Goal: Information Seeking & Learning: Learn about a topic

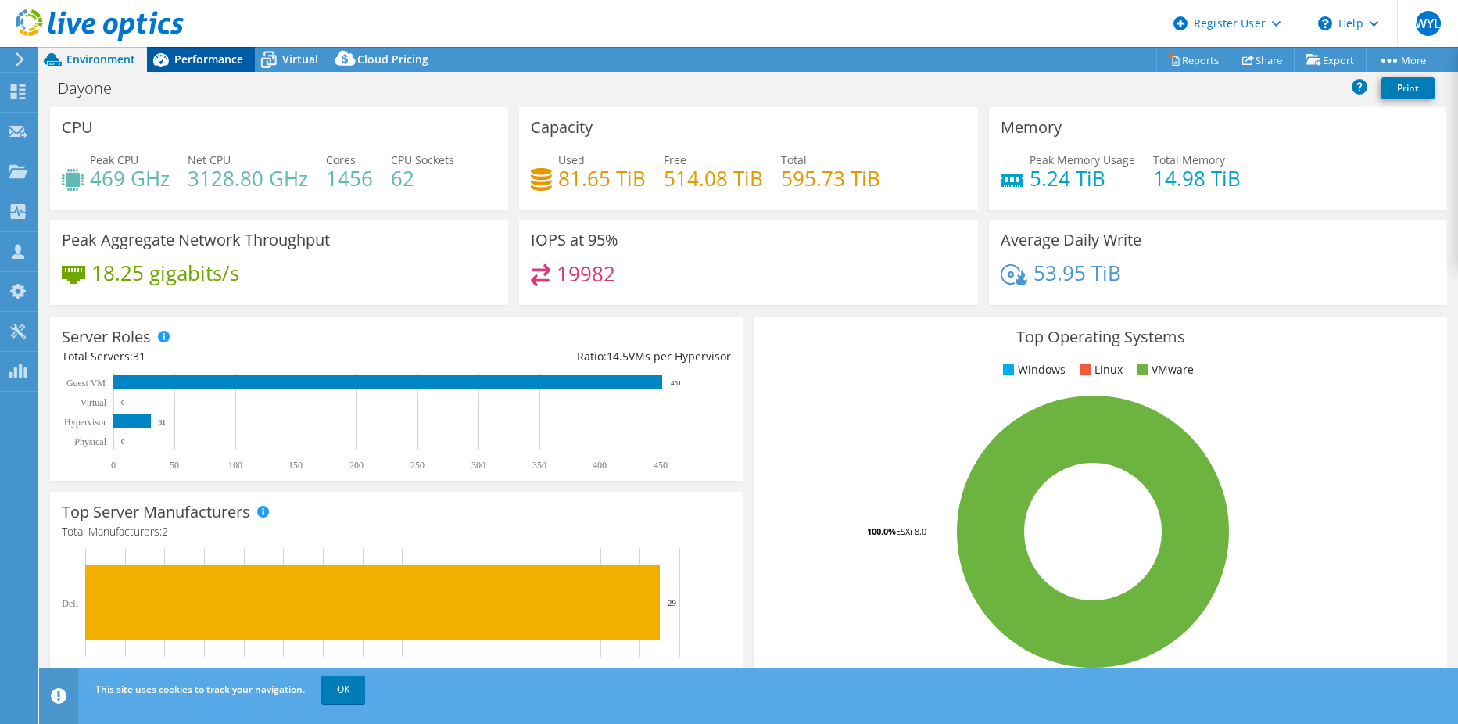
click at [196, 59] on span "Performance" at bounding box center [208, 59] width 69 height 15
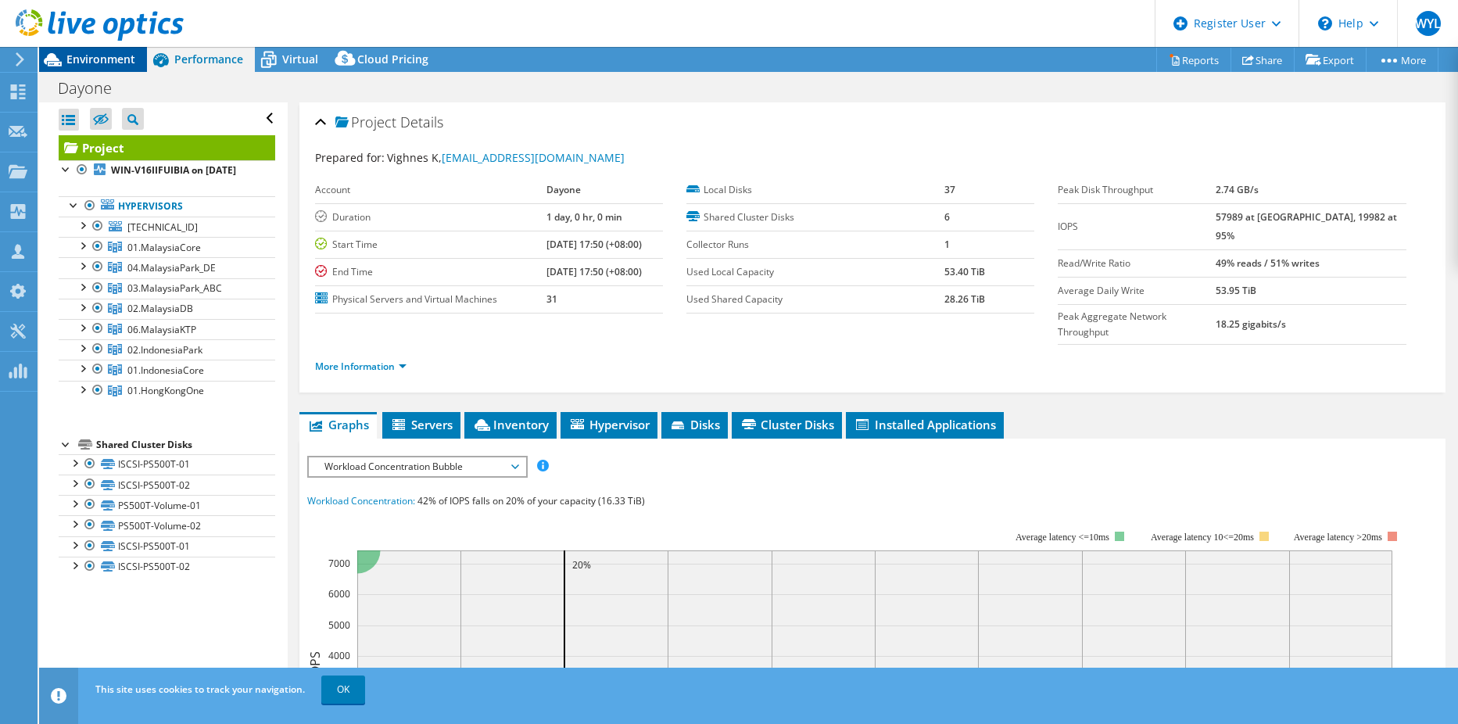
click at [91, 60] on span "Environment" at bounding box center [100, 59] width 69 height 15
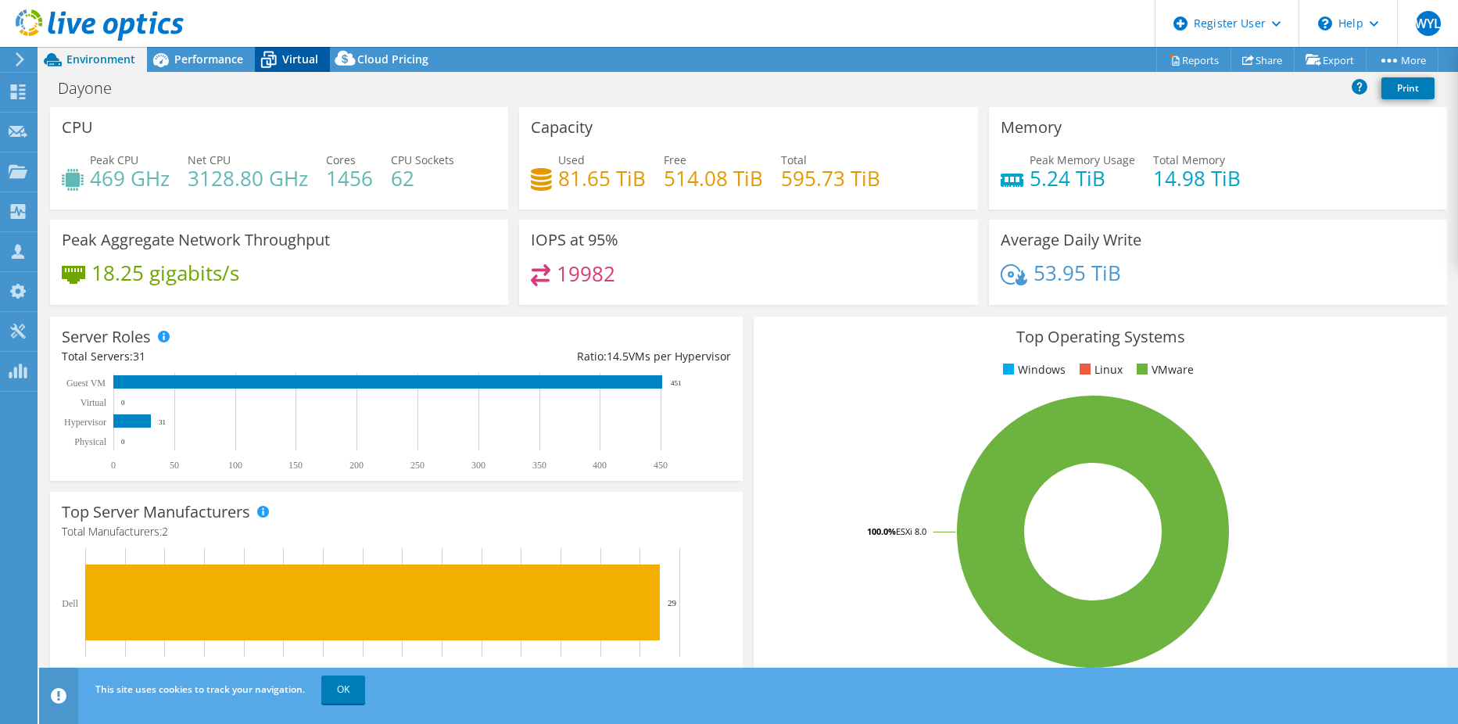
click at [292, 68] on div "Virtual" at bounding box center [292, 59] width 75 height 25
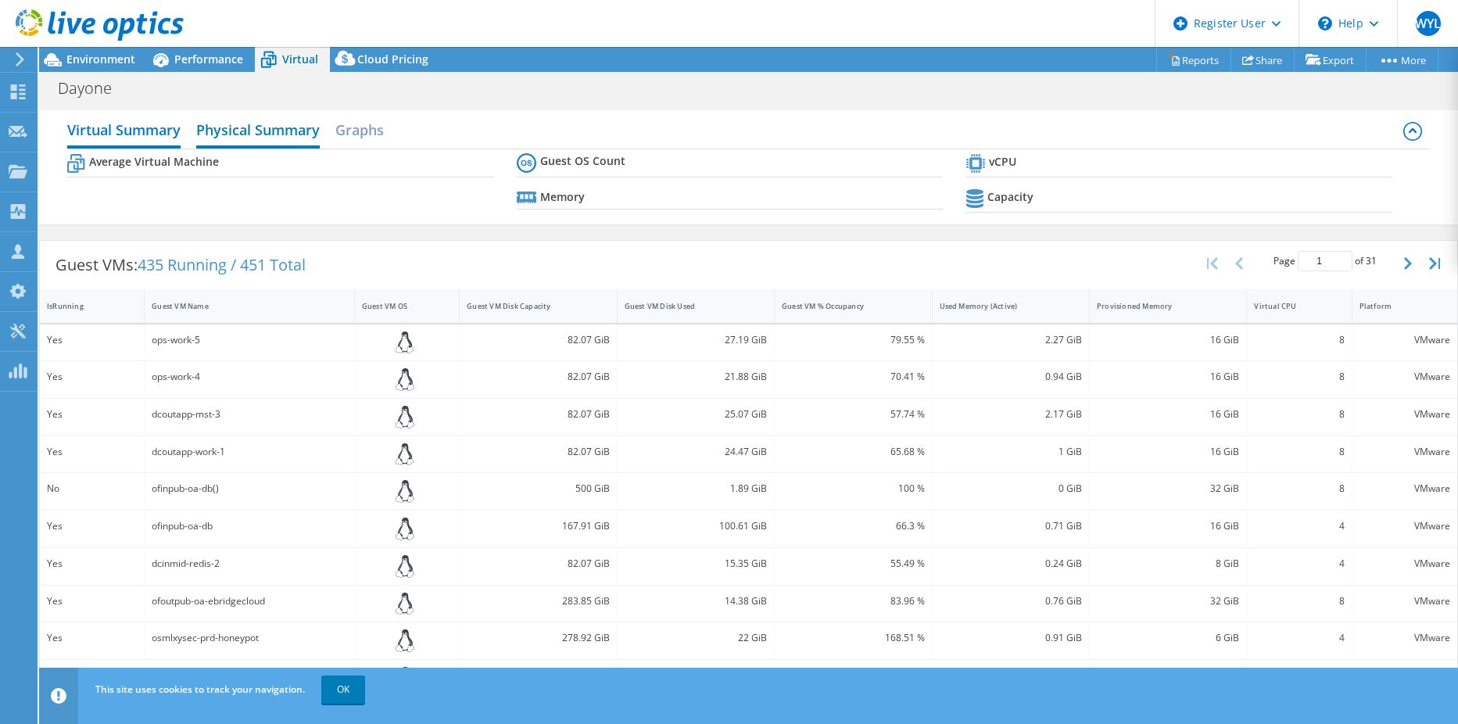
click at [255, 135] on h2 "Physical Summary" at bounding box center [258, 131] width 124 height 34
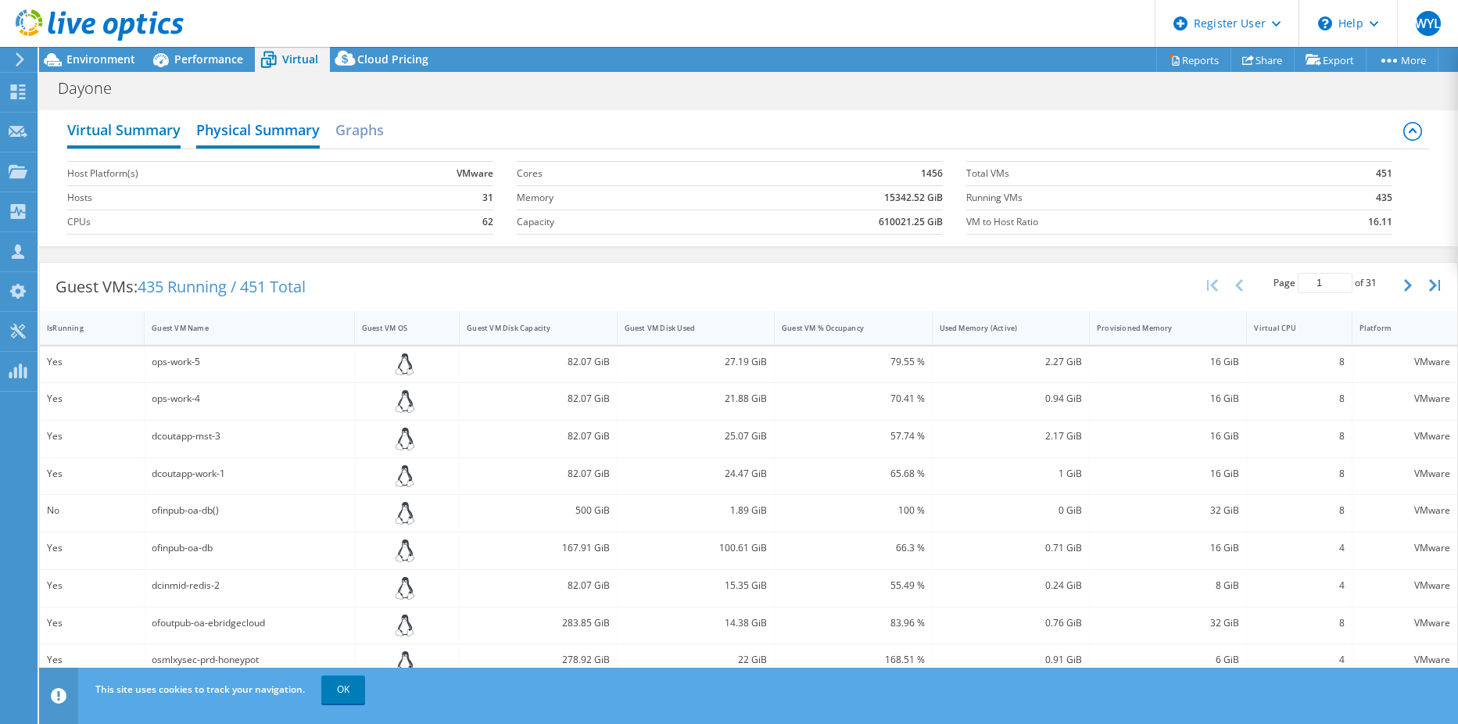
click at [136, 141] on h2 "Virtual Summary" at bounding box center [123, 131] width 113 height 34
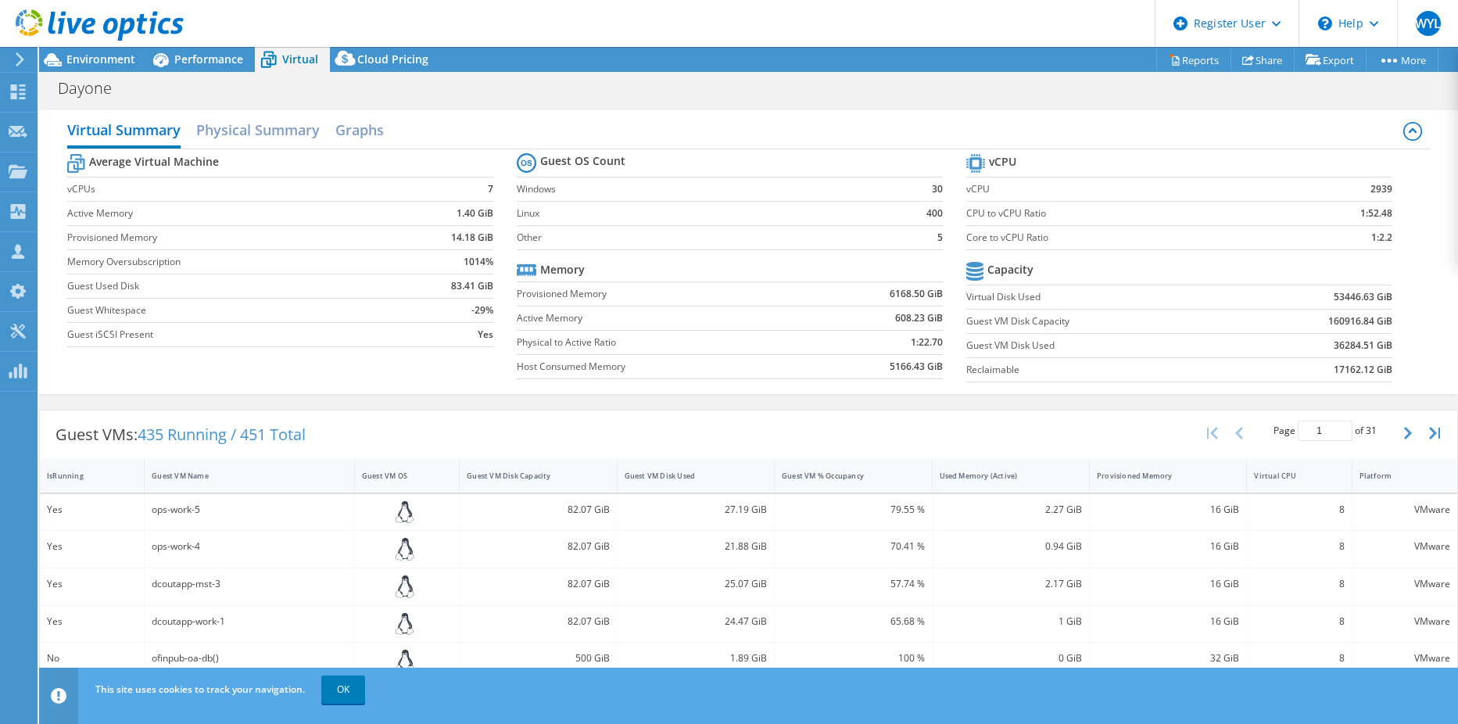
click at [817, 31] on header "WYL Dell User [PERSON_NAME] Lee [EMAIL_ADDRESS][PERSON_NAME][DOMAIN_NAME] Dell …" at bounding box center [729, 23] width 1458 height 47
click at [192, 56] on span "Performance" at bounding box center [208, 59] width 69 height 15
